Goal: Contribute content

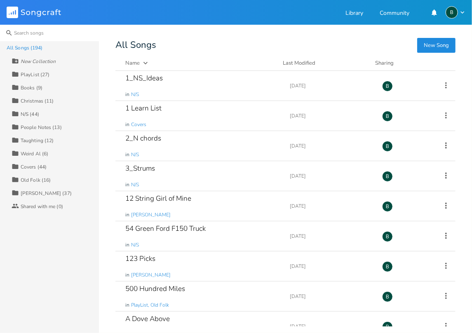
click at [34, 34] on input at bounding box center [49, 33] width 99 height 16
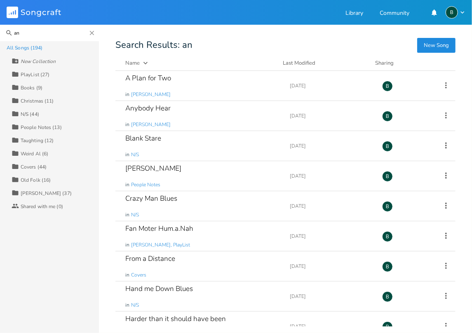
type input "a"
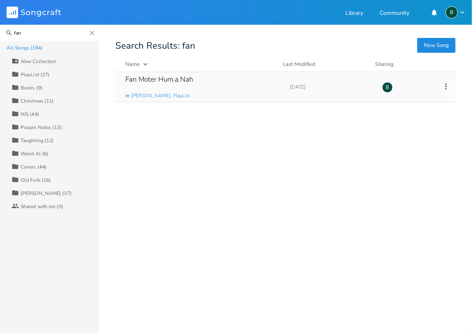
type input "fan"
click at [163, 76] on div "Fan Moter Hum.a.Nah" at bounding box center [159, 79] width 68 height 7
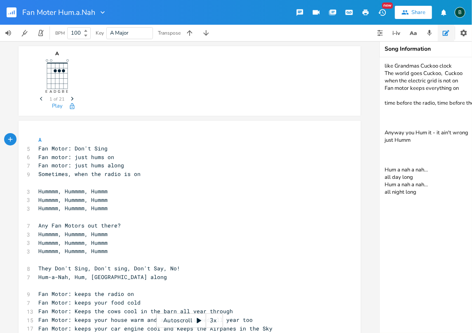
click at [417, 193] on textarea "like Grandmas Cuckoo clock The world goes Cuckoo, Cuckoo when the electric grid…" at bounding box center [462, 195] width 165 height 276
click at [384, 205] on textarea "like Grandmas Cuckoo clock The world goes Cuckoo, Cuckoo when the electric grid…" at bounding box center [462, 195] width 165 height 276
click at [448, 207] on textarea "like Grandmas Cuckoo clock The world goes Cuckoo, Cuckoo when the electric grid…" at bounding box center [462, 195] width 165 height 276
click at [412, 215] on textarea "like Grandmas Cuckoo clock The world goes Cuckoo, Cuckoo when the electric grid…" at bounding box center [462, 195] width 165 height 276
click at [454, 223] on textarea "like Grandmas Cuckoo clock The world goes Cuckoo, Cuckoo when the electric grid…" at bounding box center [462, 195] width 165 height 276
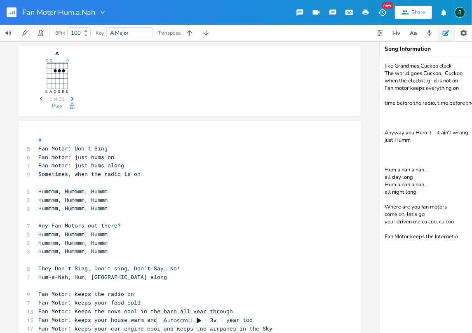
type textarea "like Grandmas Cuckoo clock The world goes Cuckoo, Cuckoo when the electric grid…"
